Goal: Transaction & Acquisition: Download file/media

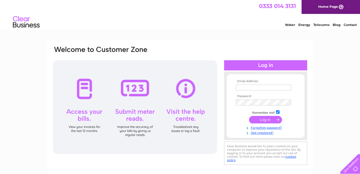
type input "kirstenatanimac@virginmedia.com"
click at [263, 119] on input "submit" at bounding box center [265, 120] width 33 height 8
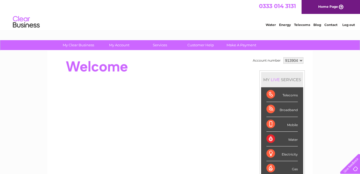
click at [301, 61] on select "913904" at bounding box center [293, 60] width 20 height 6
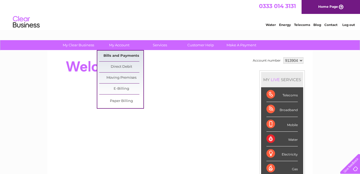
click at [118, 54] on link "Bills and Payments" at bounding box center [121, 56] width 44 height 11
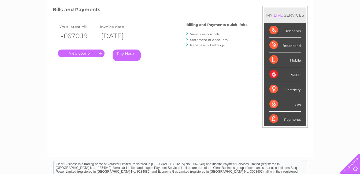
scroll to position [71, 0]
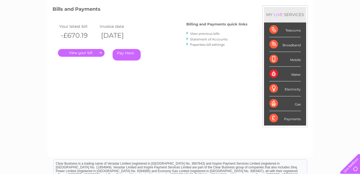
click at [84, 53] on link "." at bounding box center [81, 53] width 47 height 8
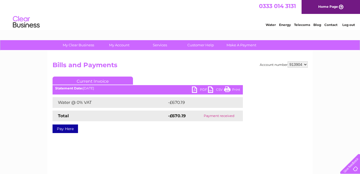
click at [202, 88] on link "PDF" at bounding box center [200, 91] width 16 height 8
